Goal: Information Seeking & Learning: Learn about a topic

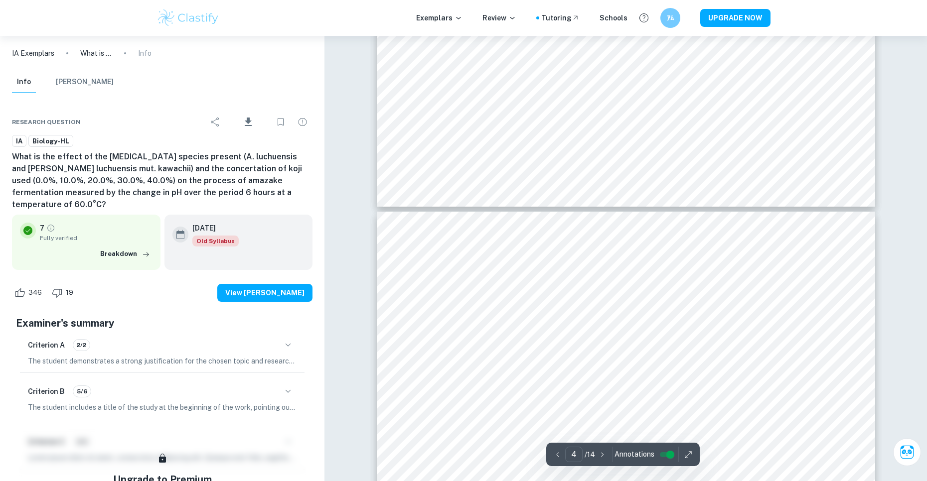
scroll to position [1943, 0]
type input "3"
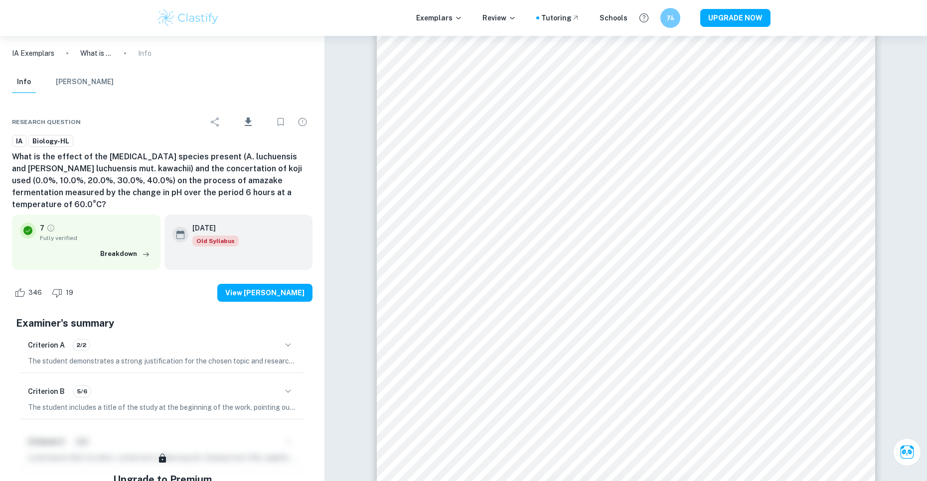
click at [204, 12] on img at bounding box center [187, 18] width 63 height 20
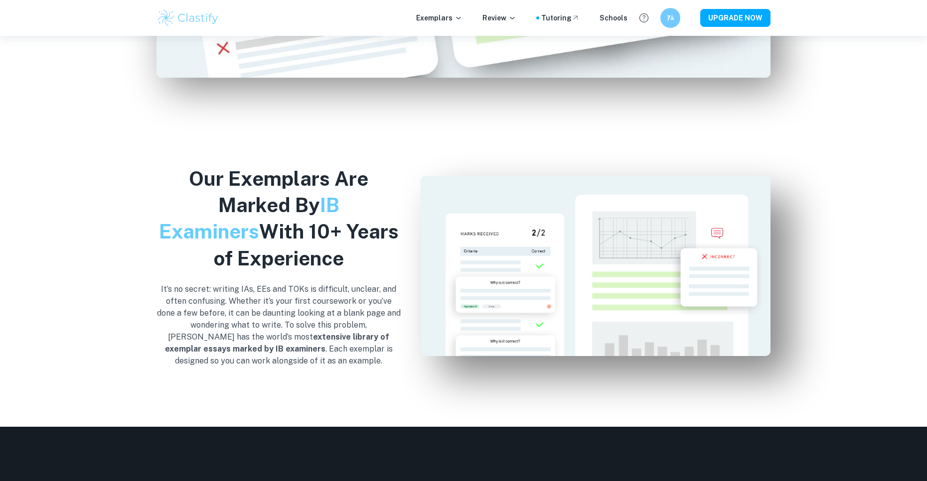
scroll to position [997, 0]
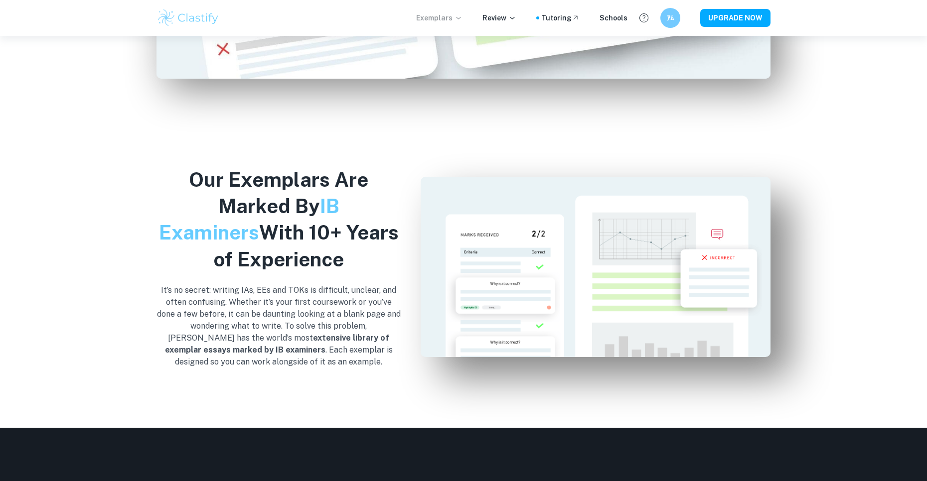
click at [460, 18] on icon at bounding box center [458, 18] width 4 height 2
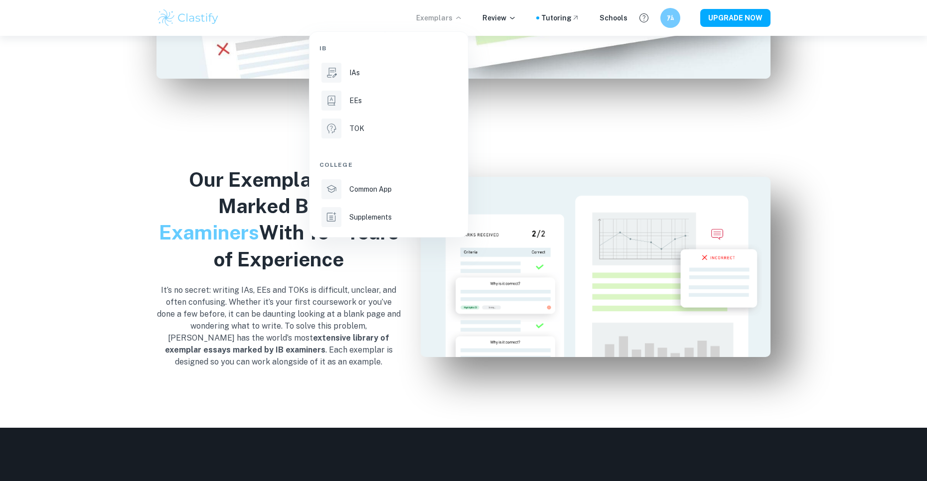
click at [464, 18] on div at bounding box center [463, 240] width 927 height 481
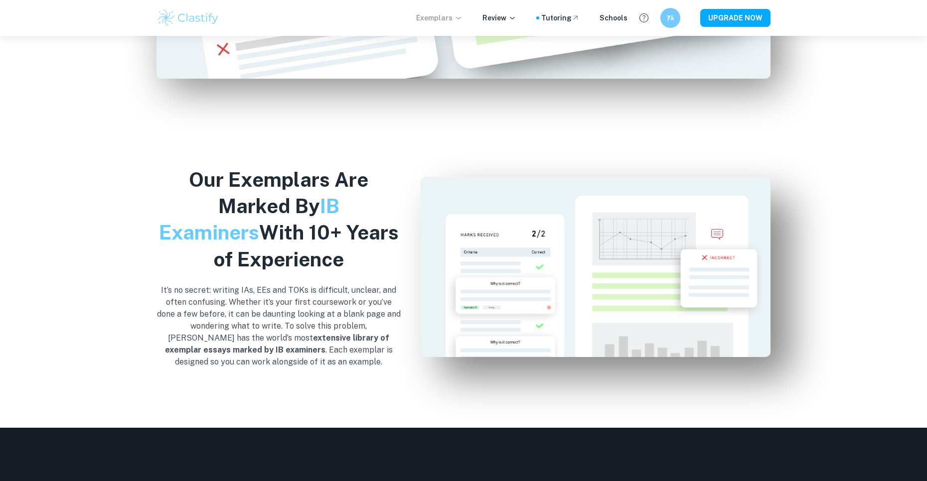
click at [447, 17] on p "Exemplars" at bounding box center [439, 17] width 46 height 11
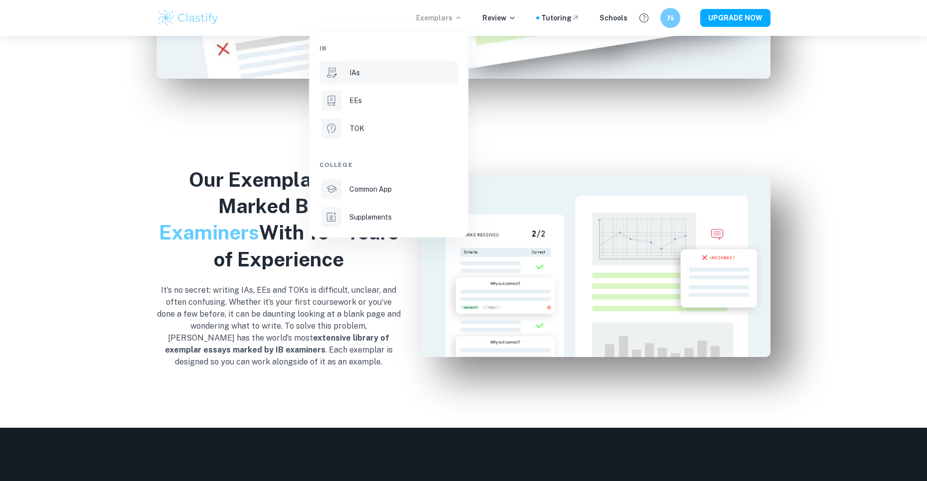
click at [370, 69] on div "IAs" at bounding box center [402, 72] width 107 height 11
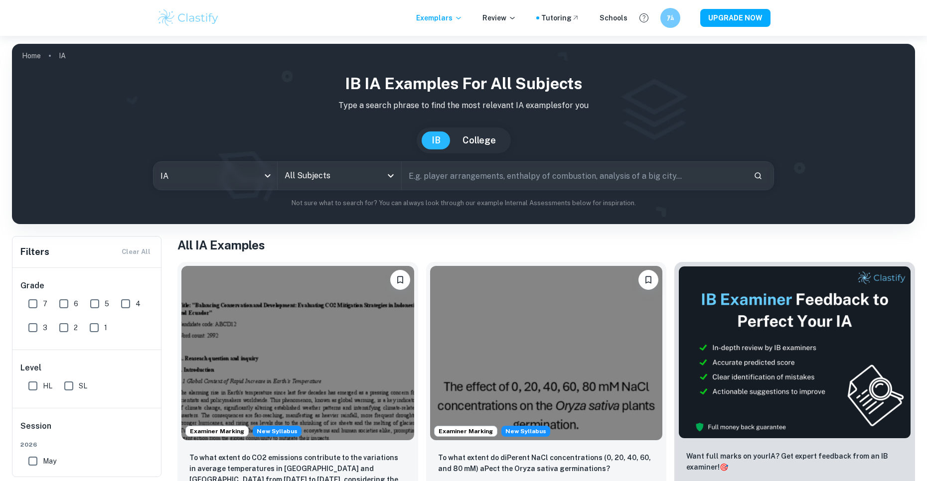
click at [349, 174] on input "All Subjects" at bounding box center [332, 175] width 100 height 19
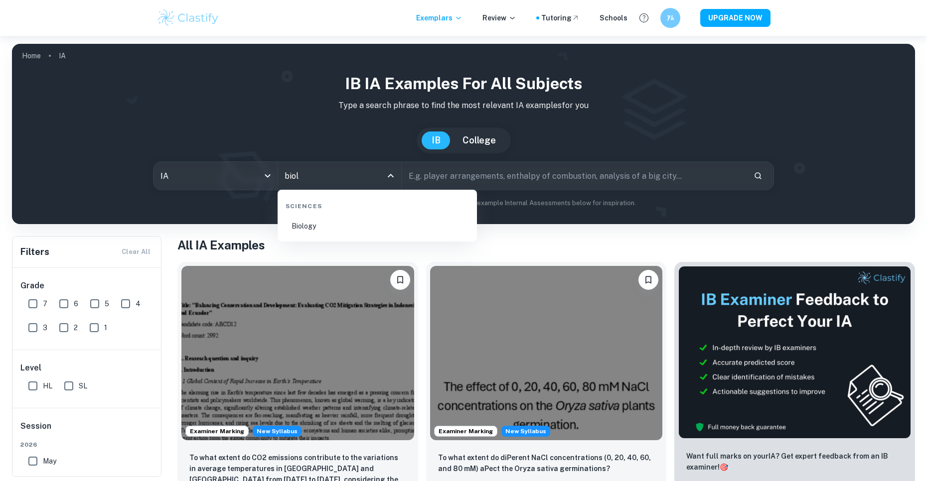
type input "biolo"
click at [336, 223] on li "Biology" at bounding box center [377, 226] width 191 height 23
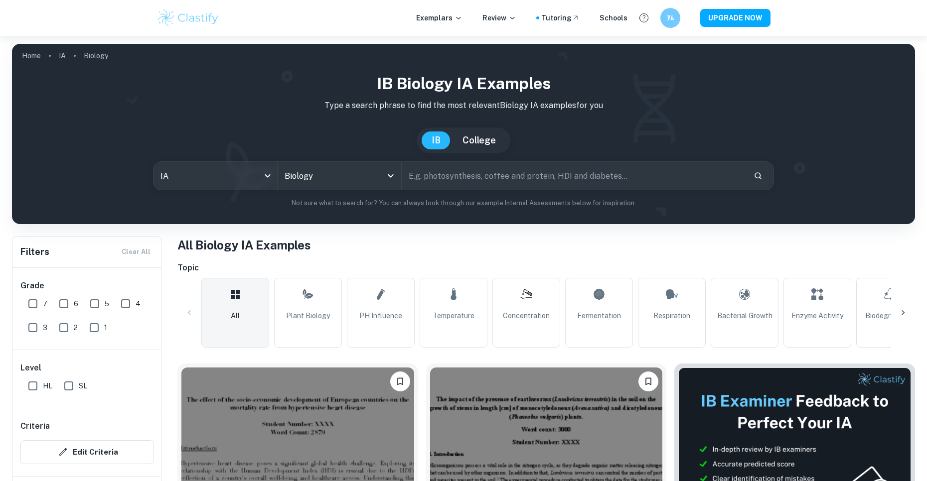
scroll to position [100, 0]
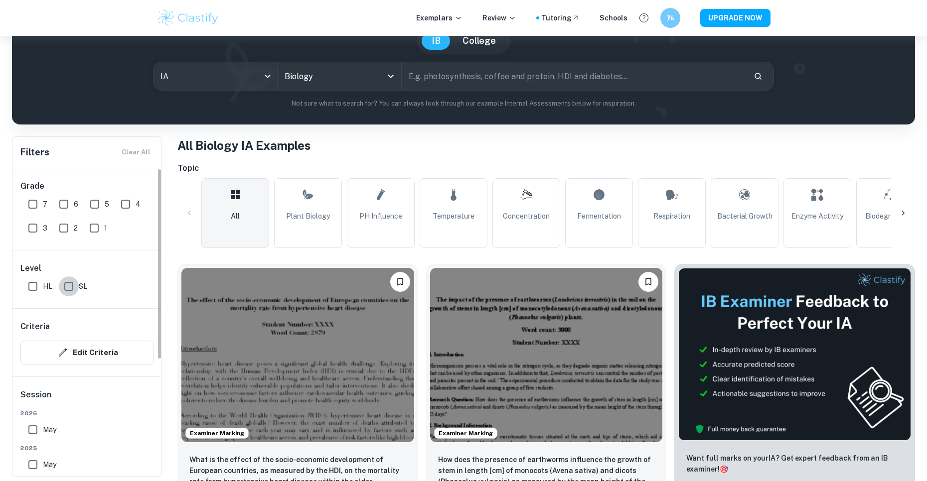
click at [70, 288] on input "SL" at bounding box center [69, 287] width 20 height 20
checkbox input "true"
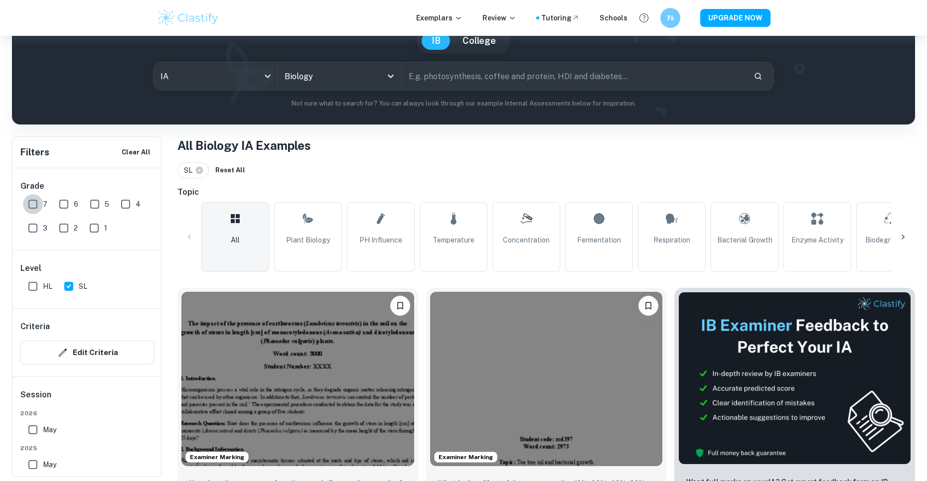
drag, startPoint x: 33, startPoint y: 203, endPoint x: 41, endPoint y: 204, distance: 8.1
click at [40, 204] on input "7" at bounding box center [33, 204] width 20 height 20
checkbox input "true"
click at [71, 205] on input "6" at bounding box center [64, 204] width 20 height 20
checkbox input "true"
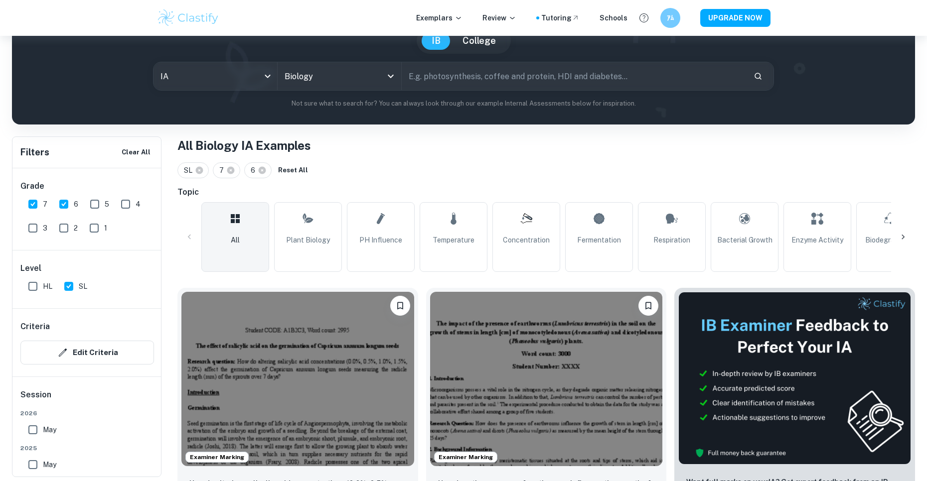
click at [901, 237] on icon at bounding box center [903, 237] width 10 height 10
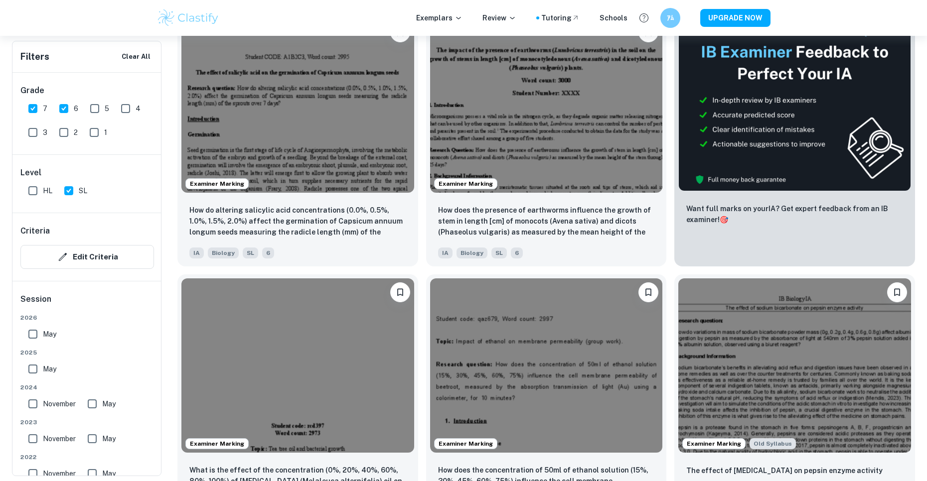
scroll to position [149, 0]
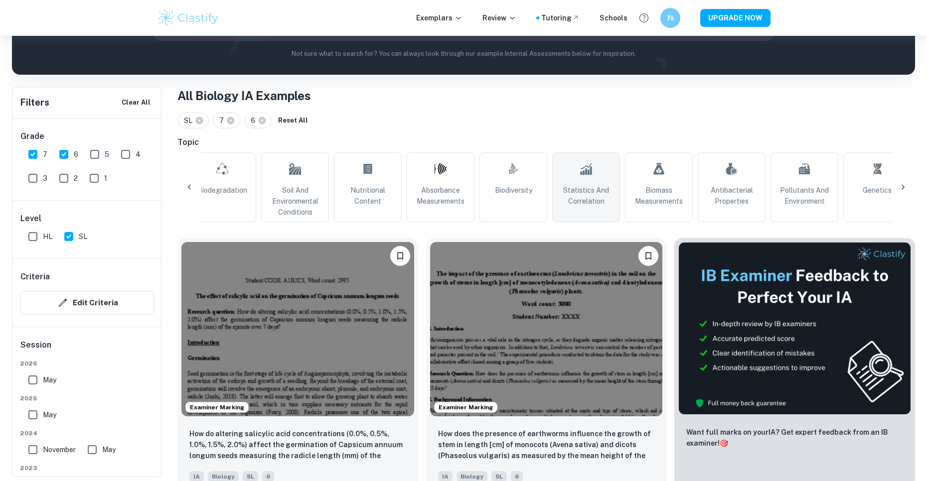
click at [571, 183] on link "Statistics and Correlation" at bounding box center [586, 187] width 68 height 70
type input "Statistics and Correlation"
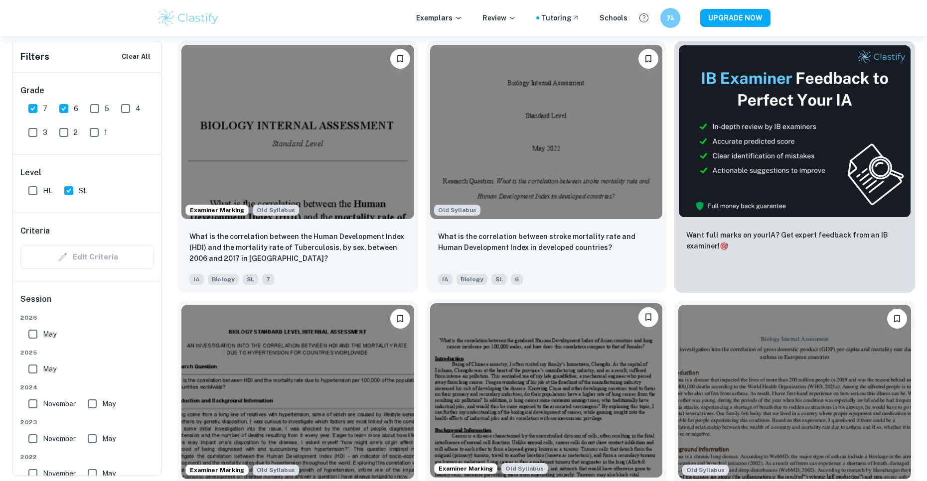
scroll to position [349, 0]
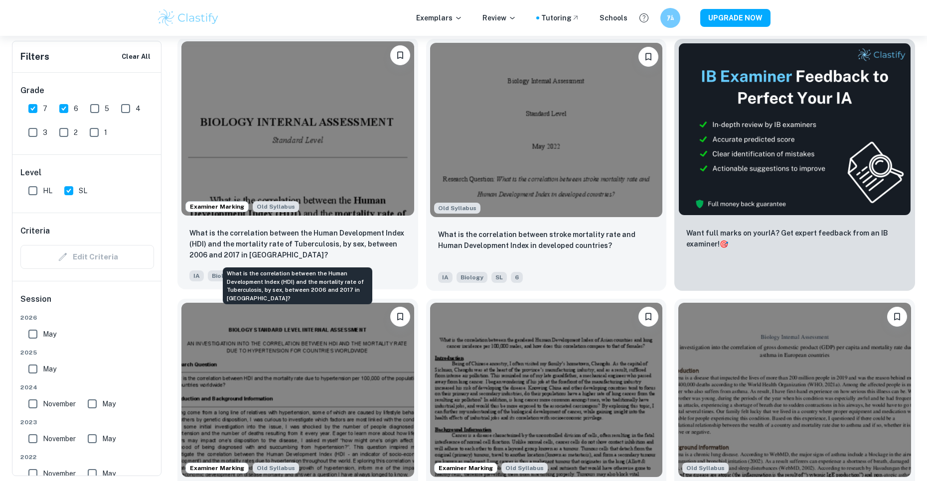
click at [347, 254] on p "What is the correlation between the Human Development Index (HDI) and the morta…" at bounding box center [297, 244] width 217 height 33
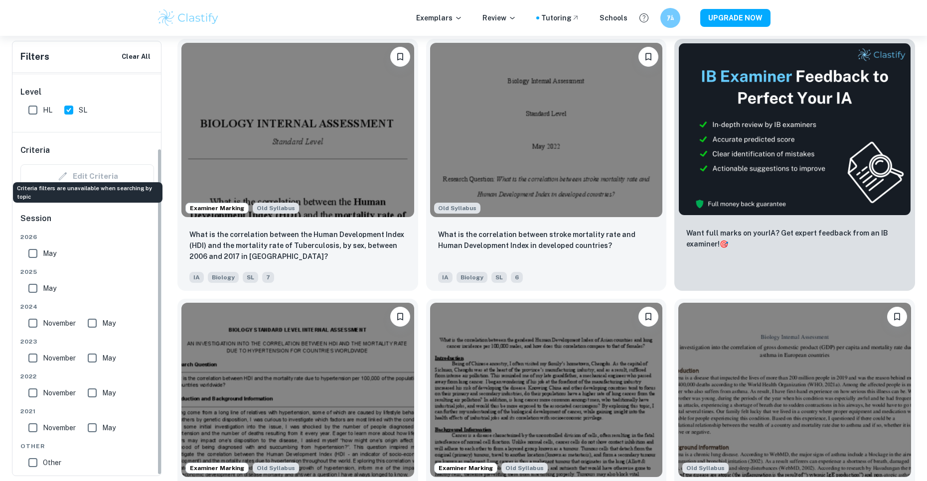
scroll to position [94, 0]
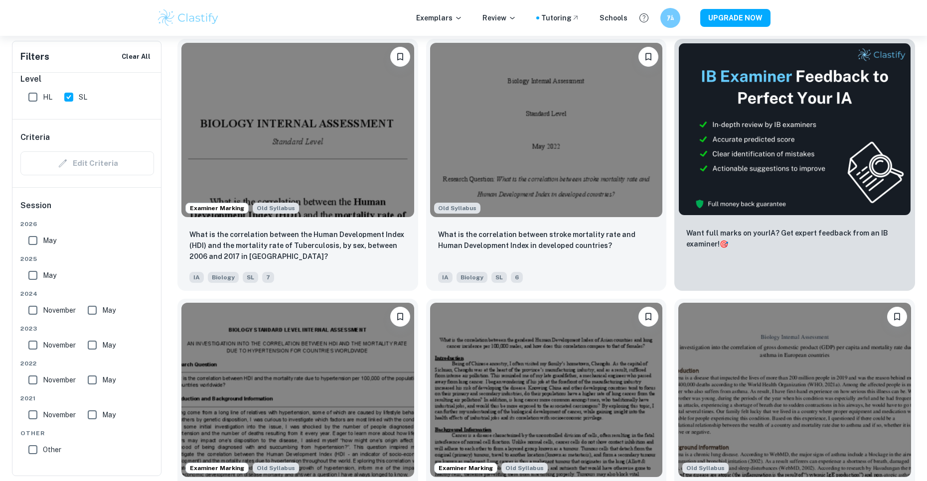
click at [95, 311] on input "May" at bounding box center [92, 310] width 20 height 20
checkbox input "true"
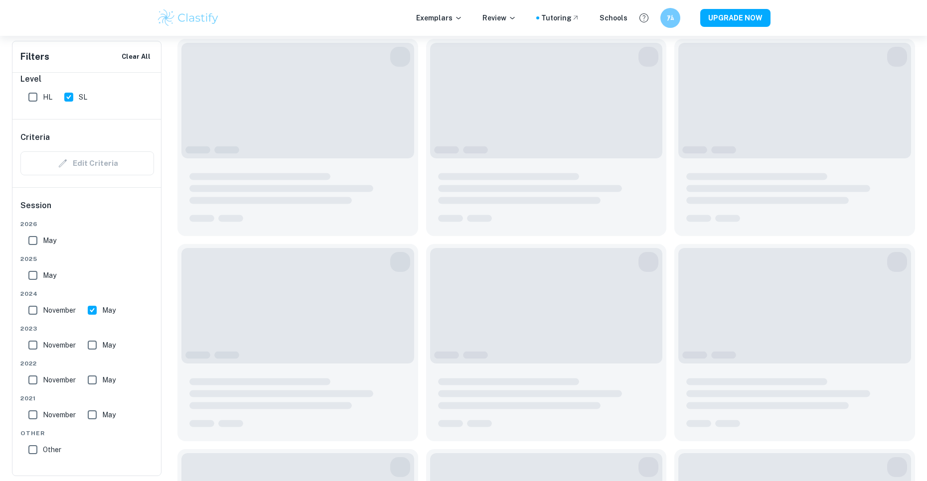
click at [36, 314] on input "November" at bounding box center [33, 310] width 20 height 20
checkbox input "true"
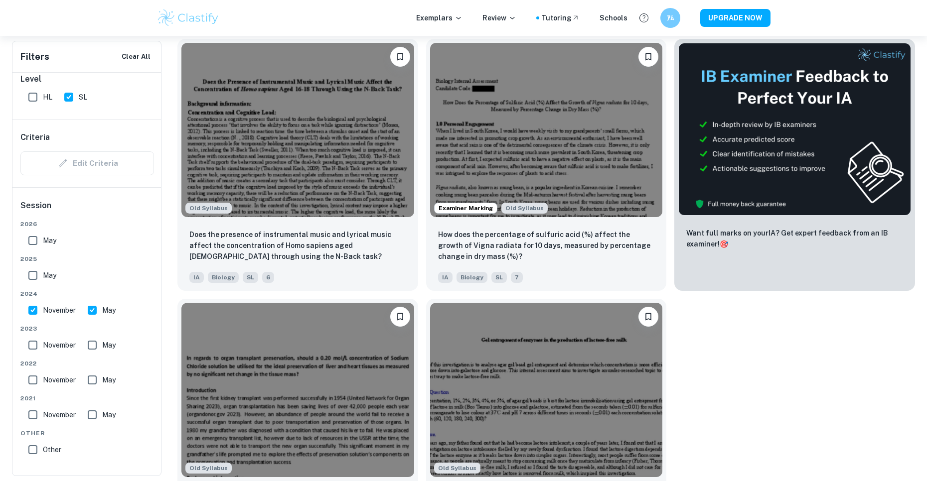
click at [37, 280] on input "May" at bounding box center [33, 276] width 20 height 20
checkbox input "true"
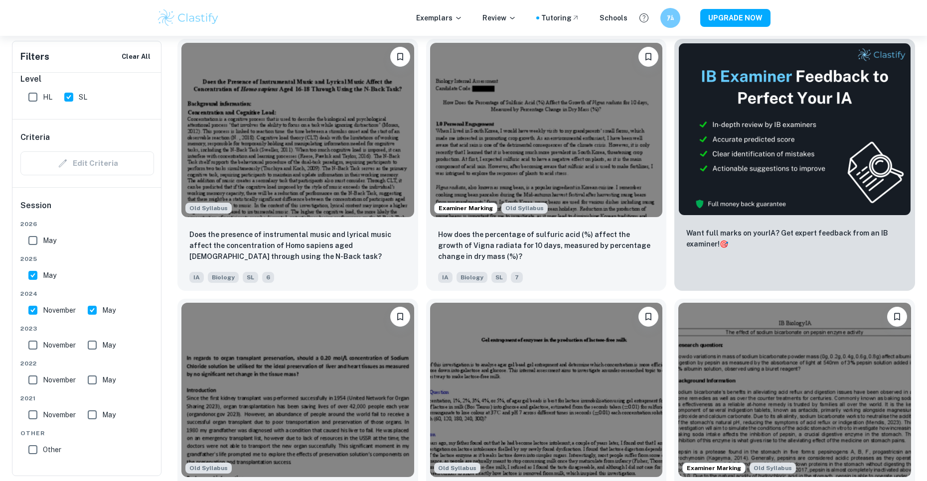
click at [33, 236] on input "May" at bounding box center [33, 241] width 20 height 20
checkbox input "true"
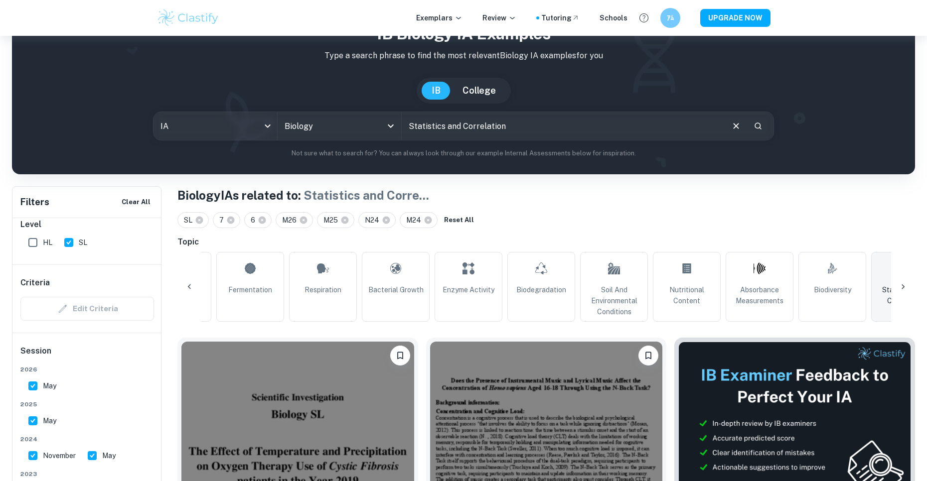
scroll to position [100, 0]
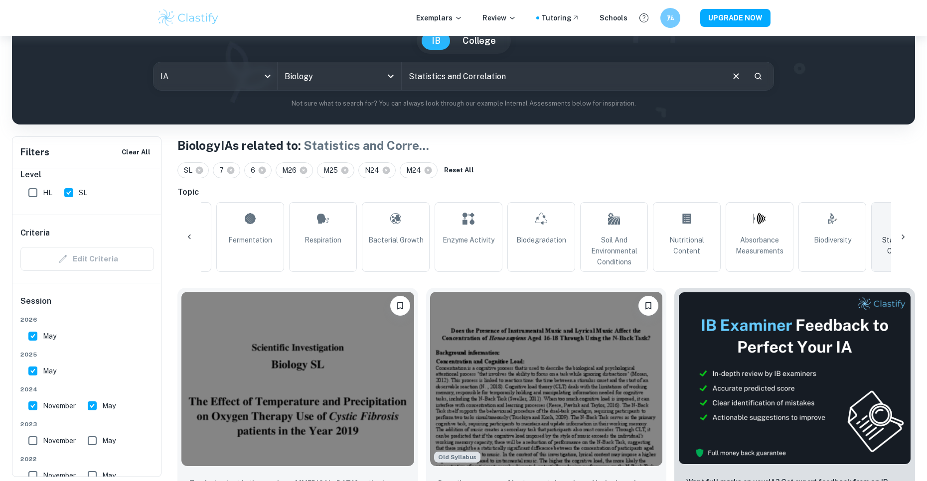
click at [187, 240] on icon at bounding box center [189, 237] width 10 height 10
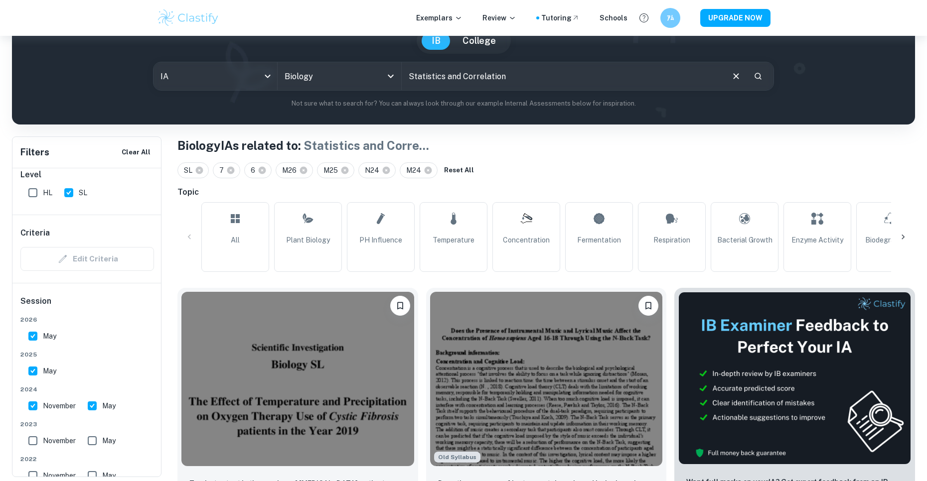
click at [901, 239] on icon at bounding box center [903, 237] width 10 height 10
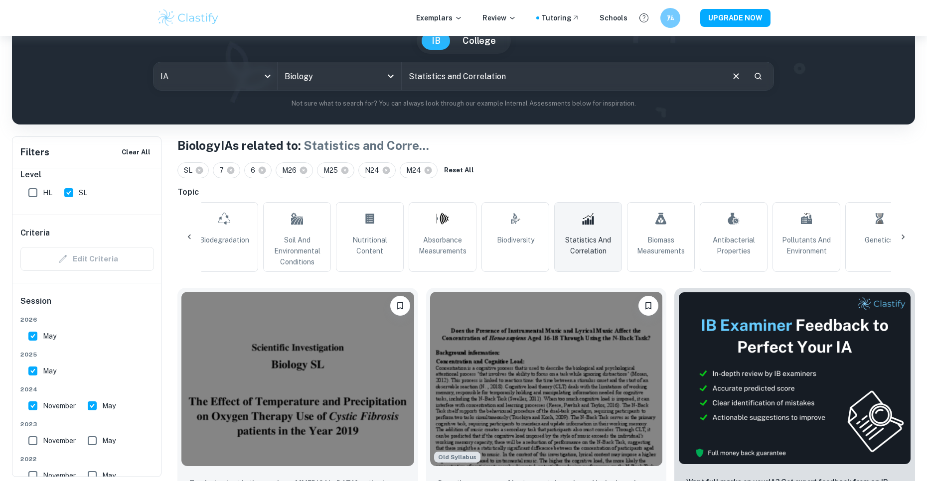
click at [901, 239] on icon at bounding box center [903, 237] width 10 height 10
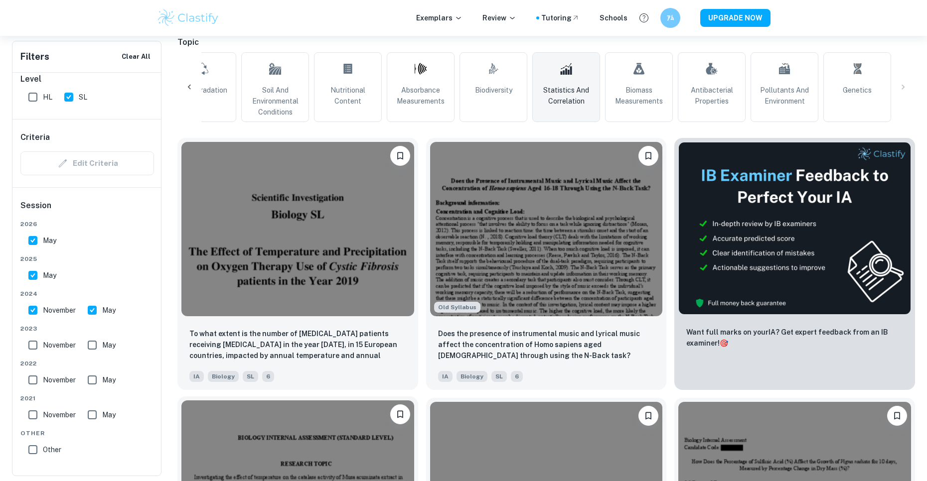
scroll to position [249, 0]
click at [353, 280] on img at bounding box center [297, 228] width 233 height 174
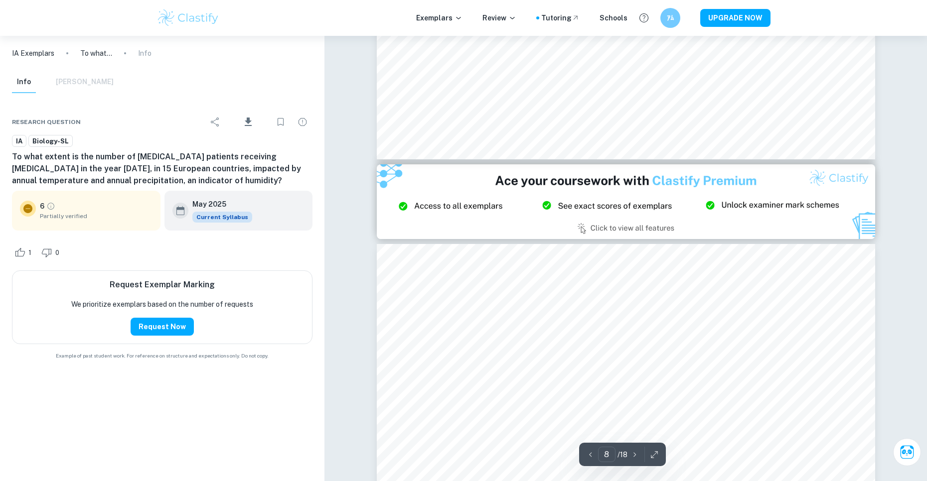
scroll to position [5182, 0]
type input "2"
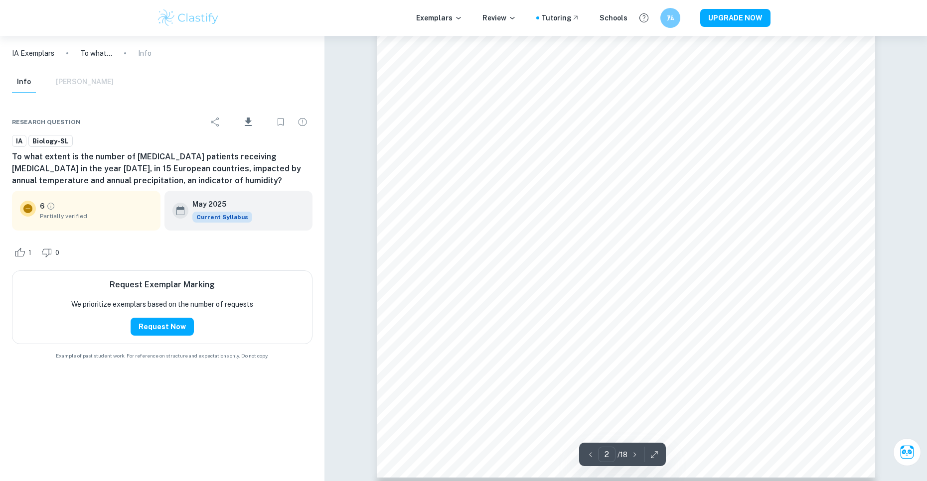
scroll to position [947, 0]
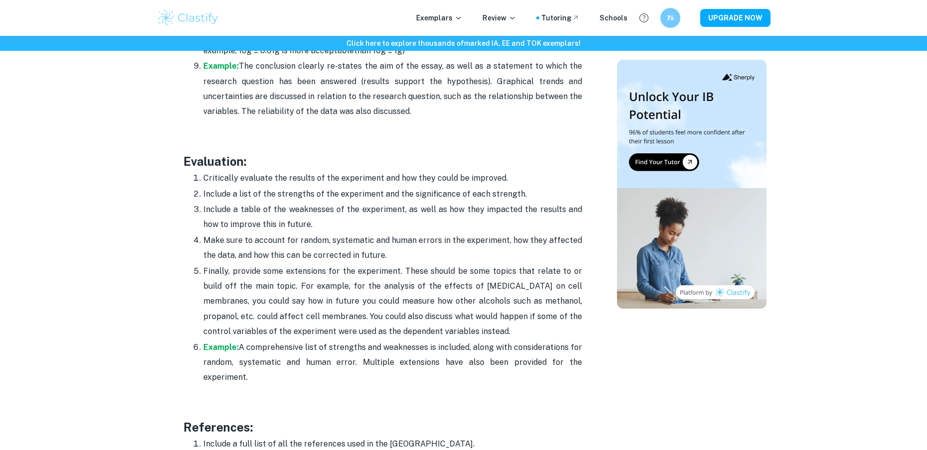
scroll to position [1551, 0]
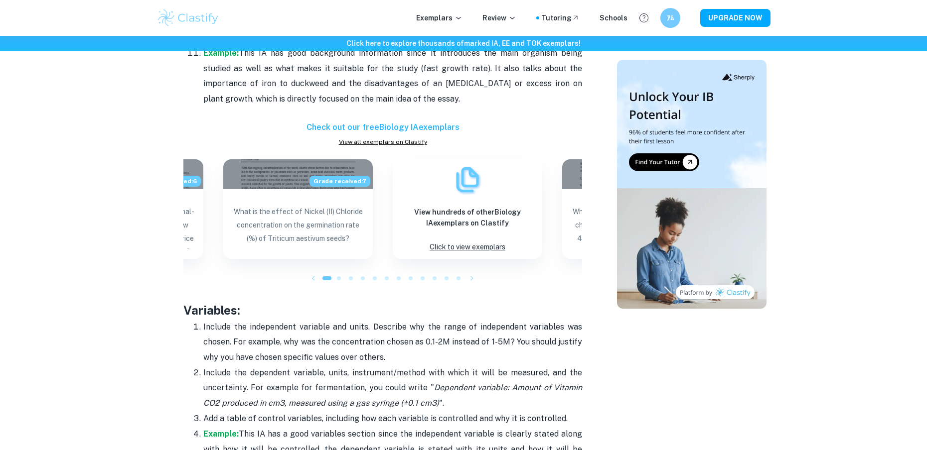
click at [314, 280] on icon "button" at bounding box center [313, 279] width 10 height 10
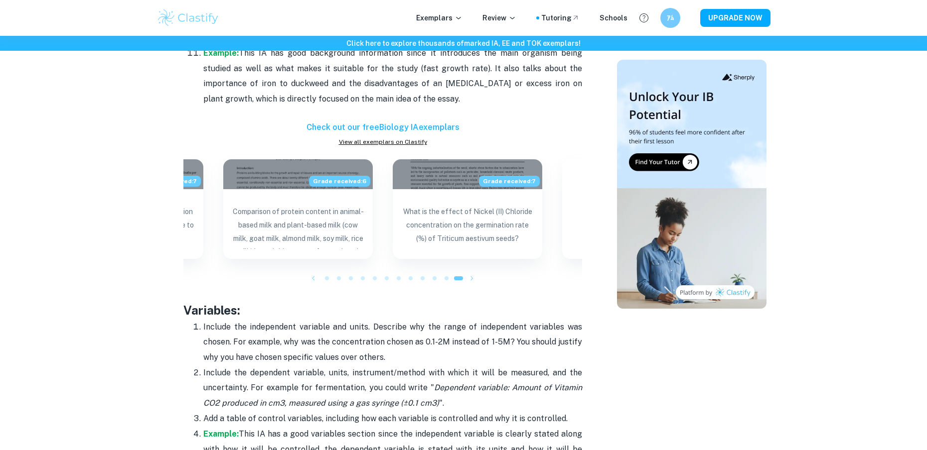
click at [314, 280] on icon "button" at bounding box center [313, 279] width 10 height 10
click at [314, 281] on icon "button" at bounding box center [313, 279] width 10 height 10
click at [314, 281] on icon "button" at bounding box center [313, 279] width 2 height 4
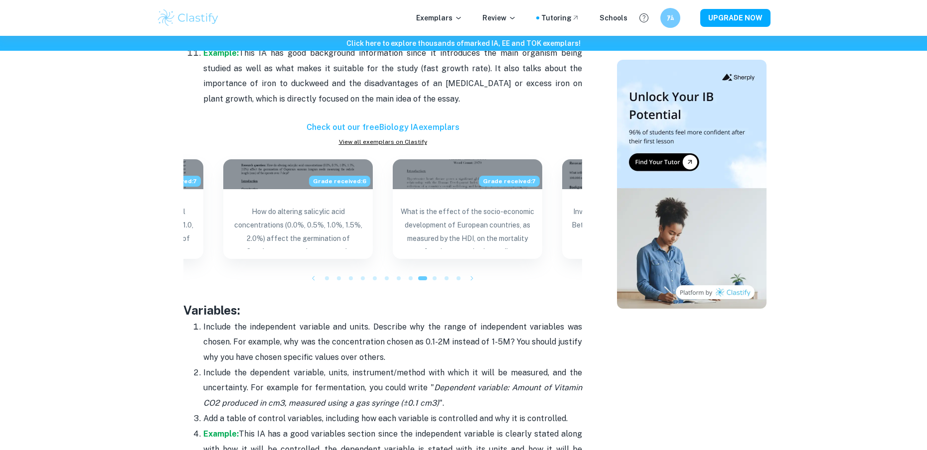
click at [314, 281] on icon "button" at bounding box center [313, 279] width 2 height 4
click at [314, 280] on icon "button" at bounding box center [313, 279] width 2 height 4
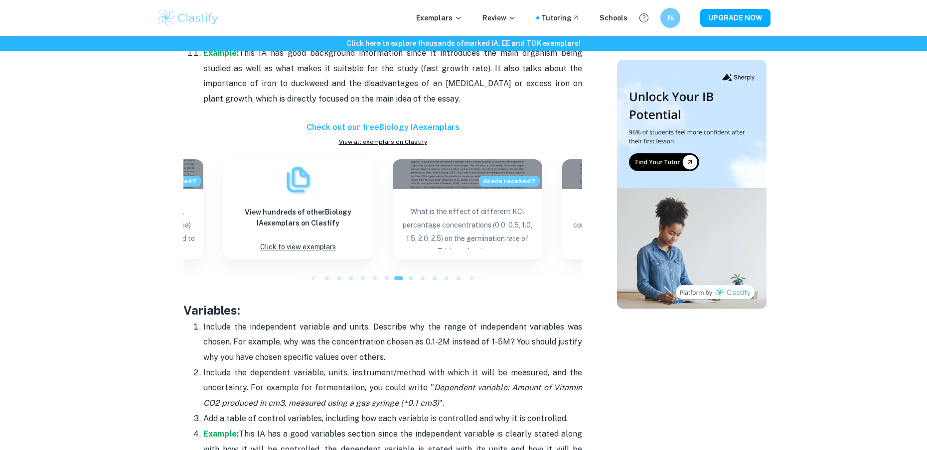
click at [470, 283] on icon "button" at bounding box center [472, 279] width 10 height 10
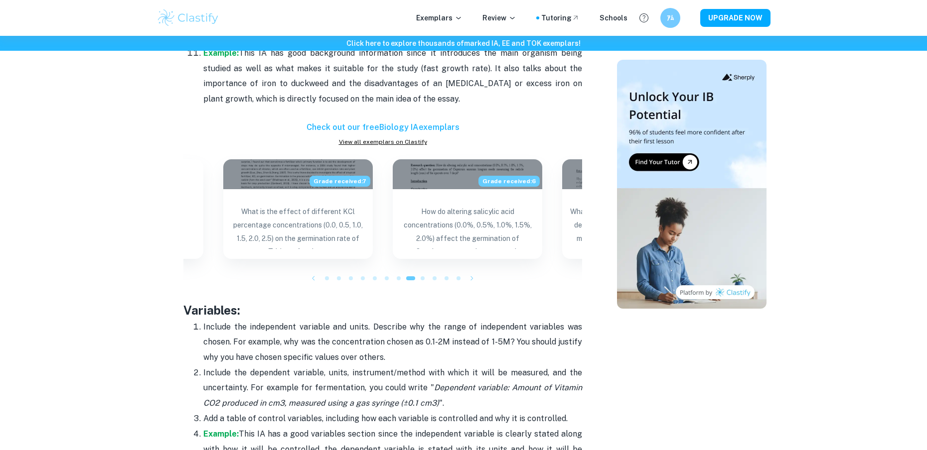
click at [470, 282] on icon "button" at bounding box center [472, 279] width 10 height 10
click at [468, 282] on icon "button" at bounding box center [472, 279] width 10 height 10
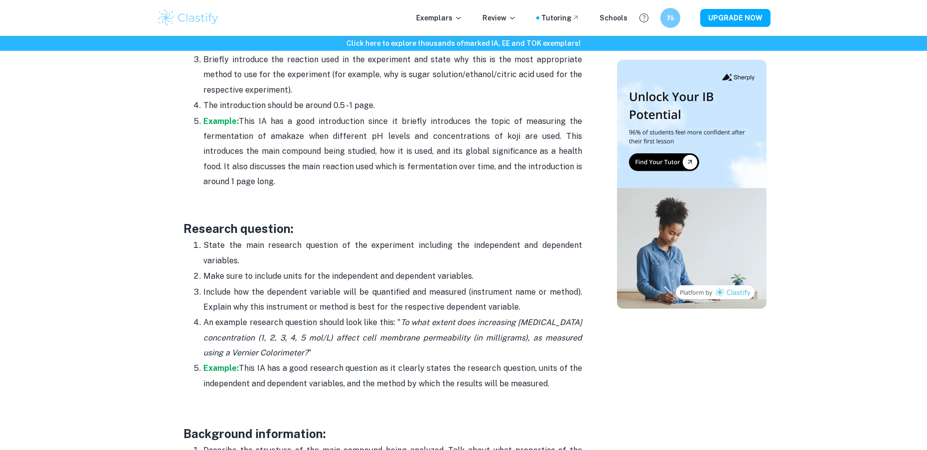
scroll to position [903, 0]
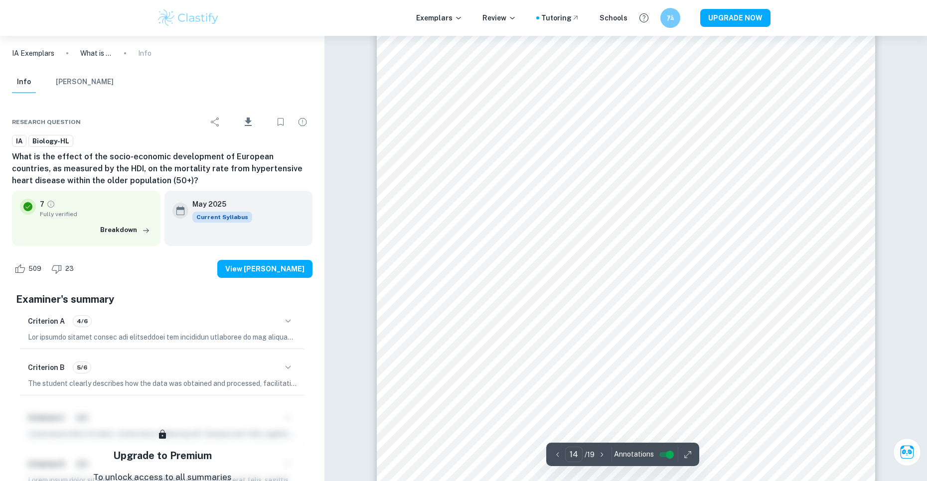
scroll to position [9318, 0]
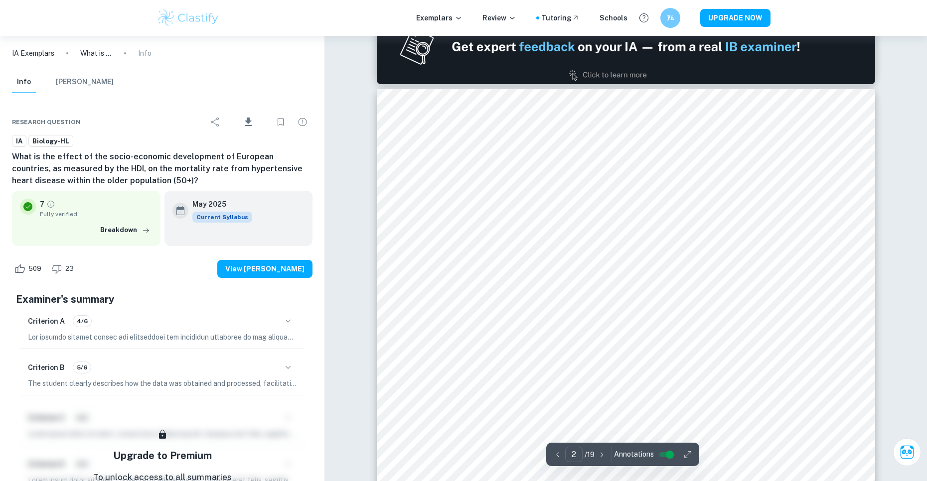
type input "1"
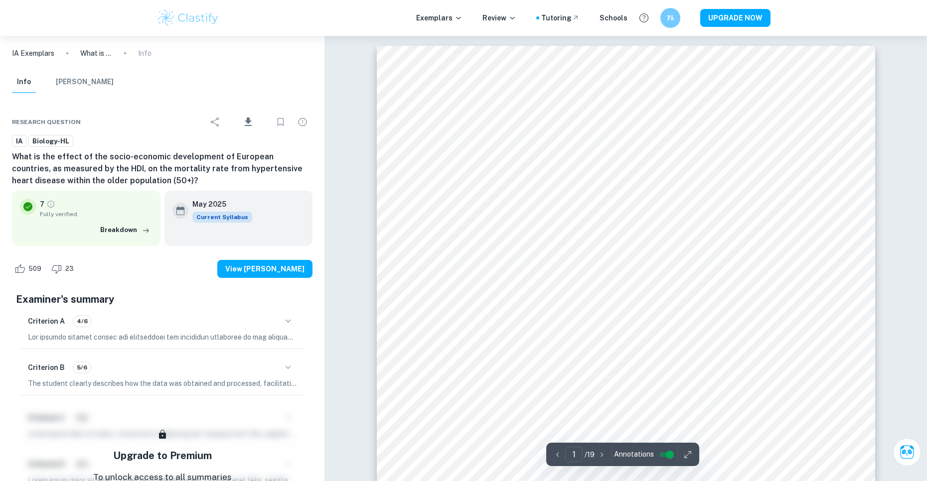
scroll to position [50, 0]
